Goal: Entertainment & Leisure: Consume media (video, audio)

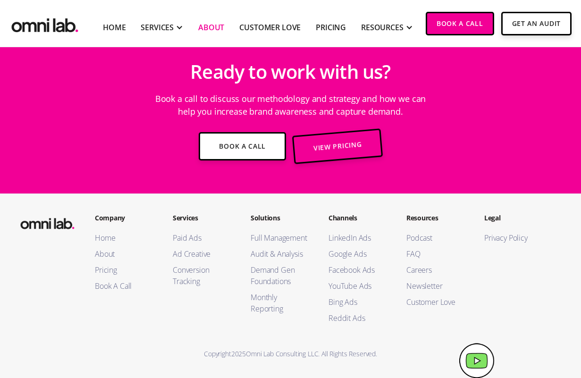
scroll to position [1826, 0]
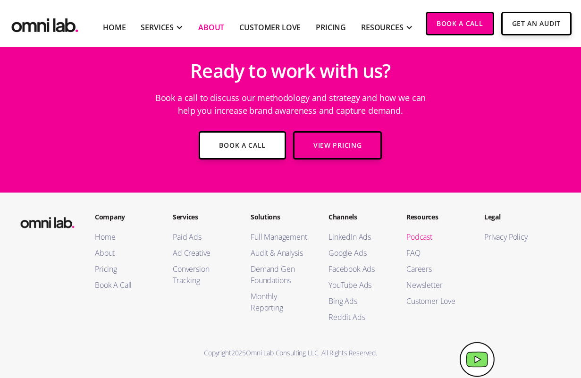
click at [413, 234] on link "Podcast" at bounding box center [435, 236] width 59 height 11
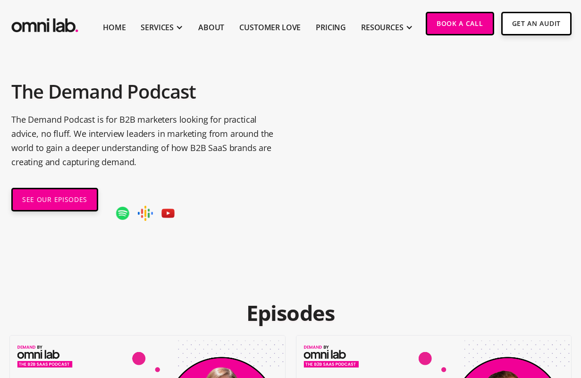
click at [161, 218] on img at bounding box center [167, 213] width 15 height 15
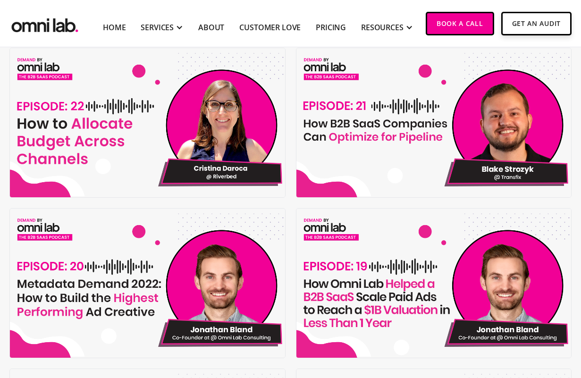
scroll to position [288, 0]
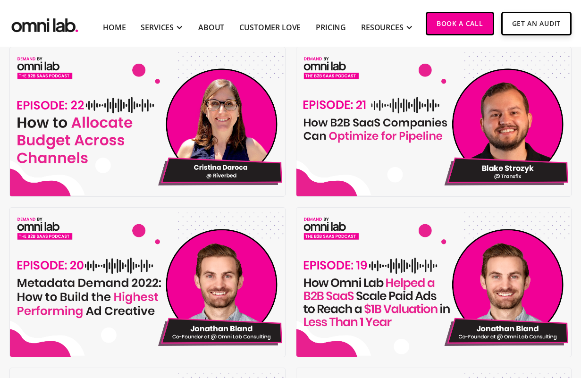
click at [159, 91] on img at bounding box center [148, 121] width 277 height 149
